Goal: Check status

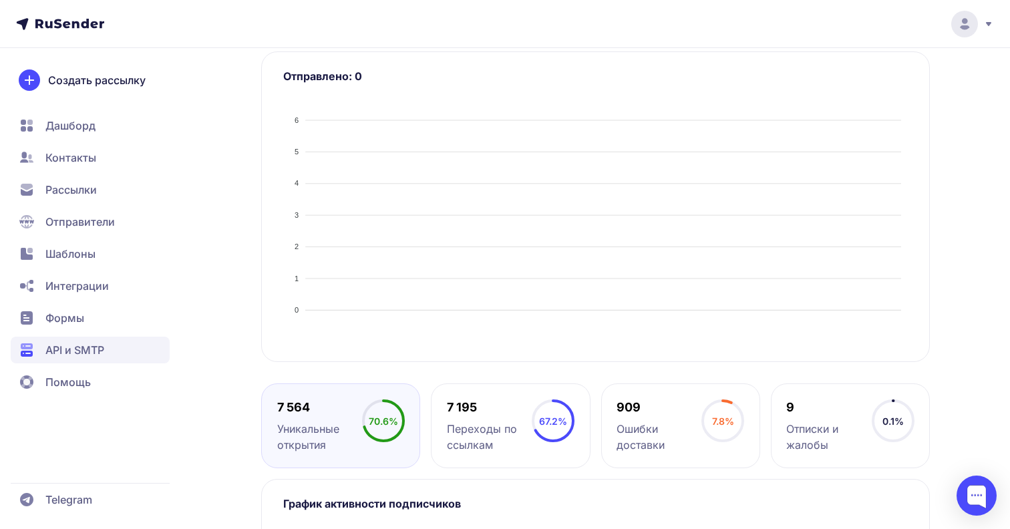
scroll to position [232, 0]
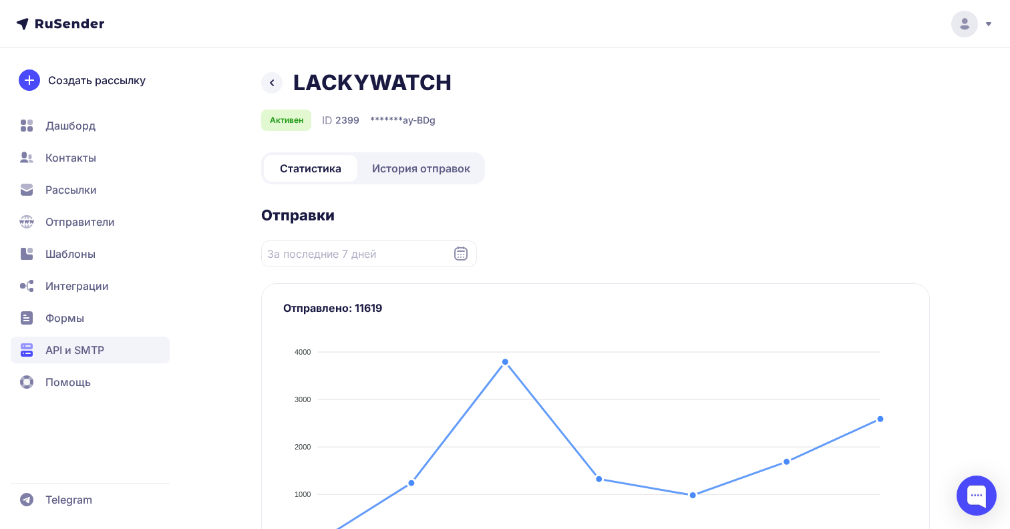
click at [415, 178] on link "История отправок" at bounding box center [421, 168] width 122 height 27
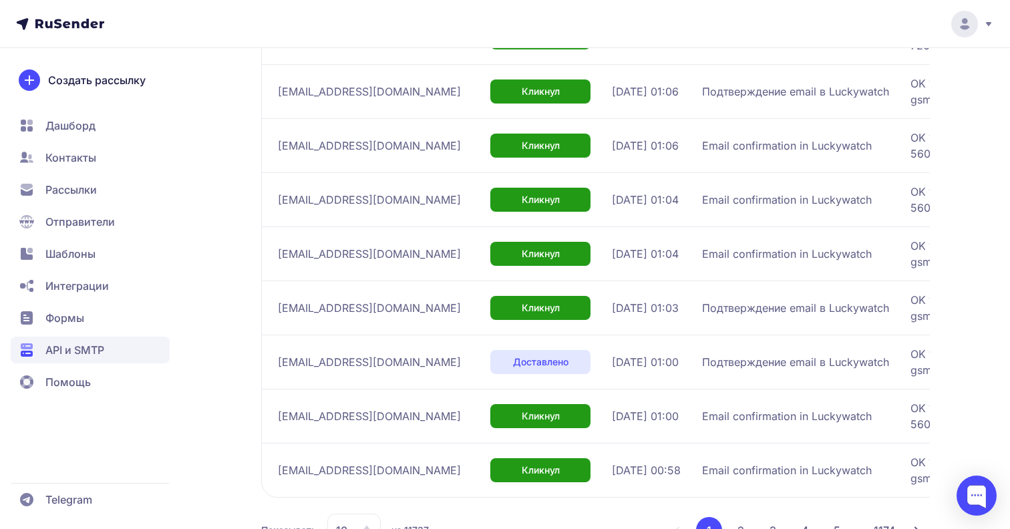
scroll to position [416, 0]
